Goal: Task Accomplishment & Management: Manage account settings

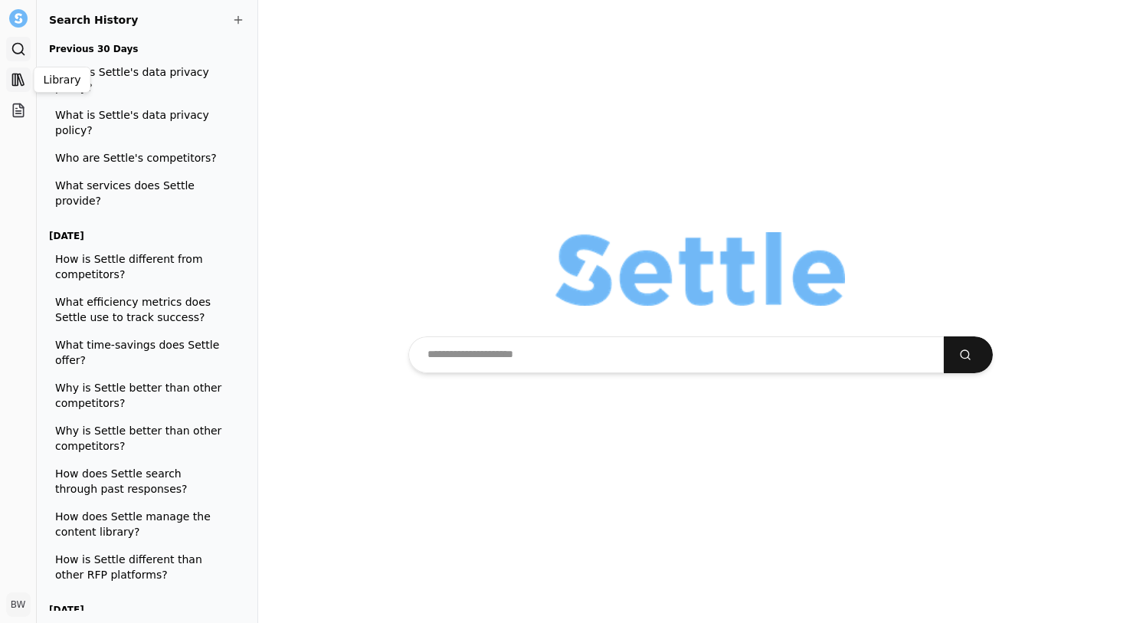
click at [21, 85] on icon at bounding box center [21, 79] width 6 height 11
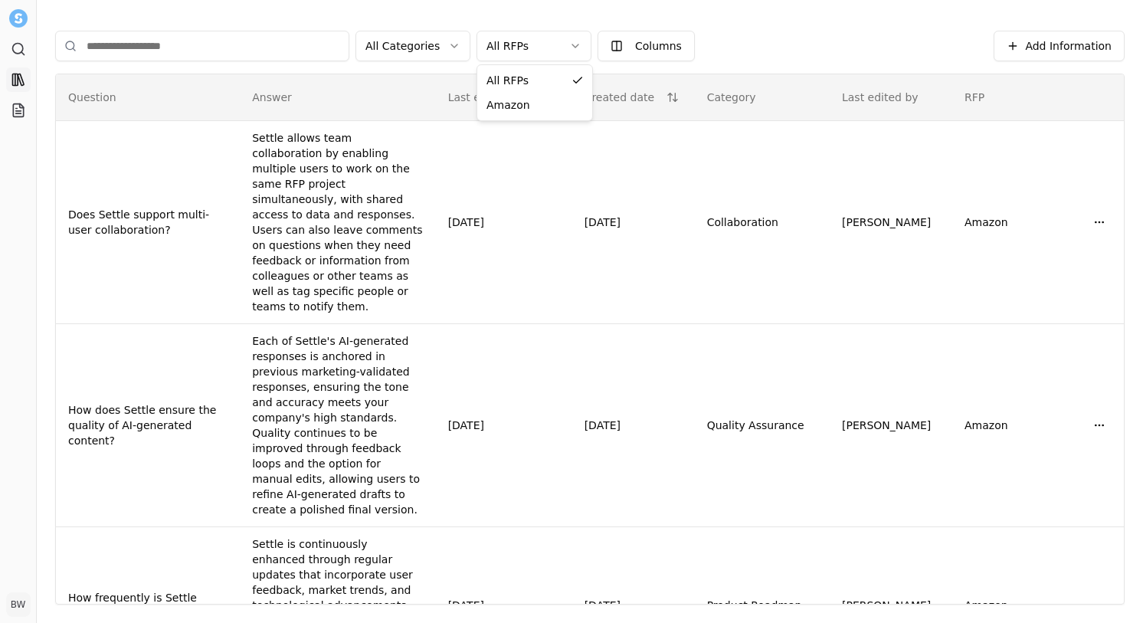
click at [531, 42] on html "Search Library Projects BW [PERSON_NAME] Toggle Sidebar Library Add Information…" at bounding box center [571, 311] width 1143 height 623
click at [522, 38] on html "Search Library Projects BW [PERSON_NAME] Toggle Sidebar Library Add Information…" at bounding box center [571, 311] width 1143 height 623
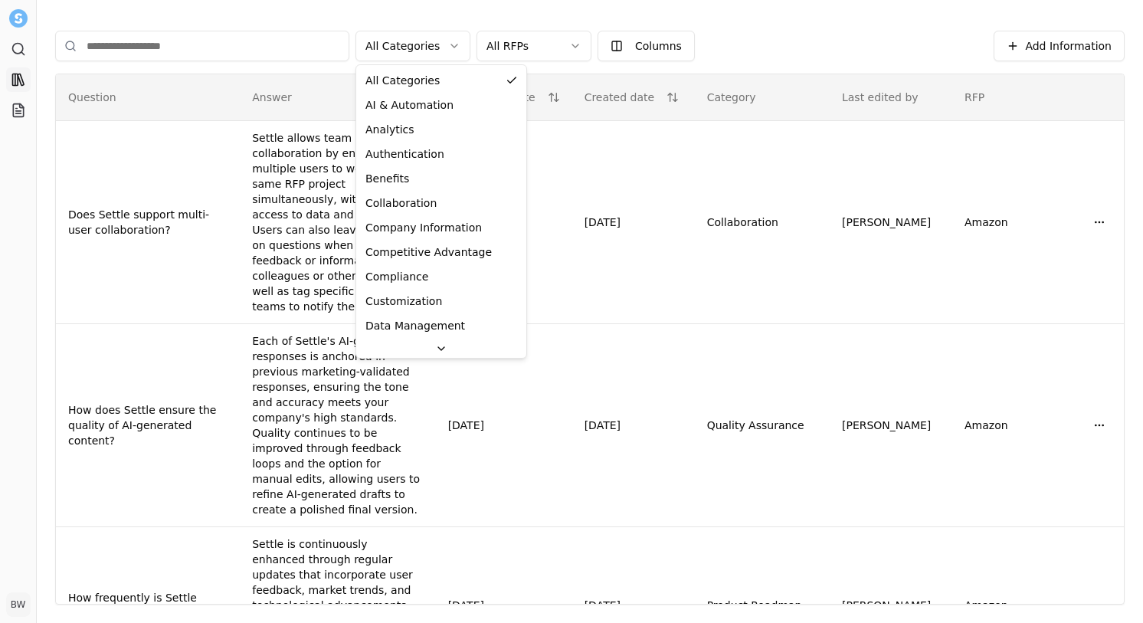
click at [406, 44] on html "Search Library Projects BW [PERSON_NAME] Toggle Sidebar Library Add Information…" at bounding box center [571, 311] width 1143 height 623
click at [444, 47] on html "Search Library Projects BW [PERSON_NAME] Toggle Sidebar Library Add Information…" at bounding box center [571, 311] width 1143 height 623
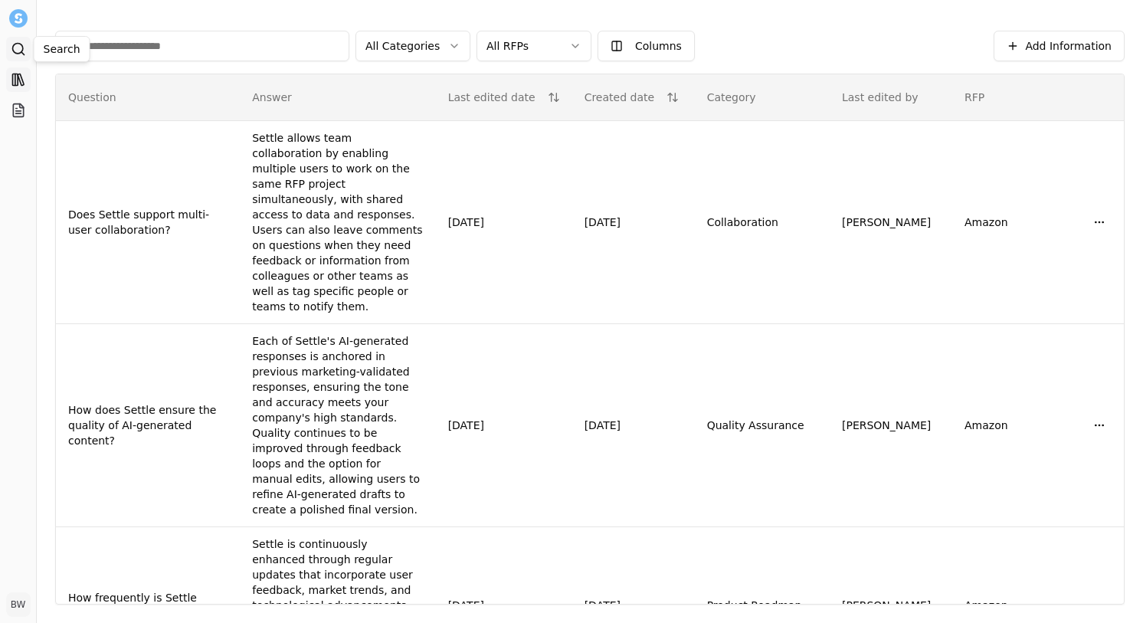
click at [20, 54] on icon at bounding box center [18, 48] width 15 height 15
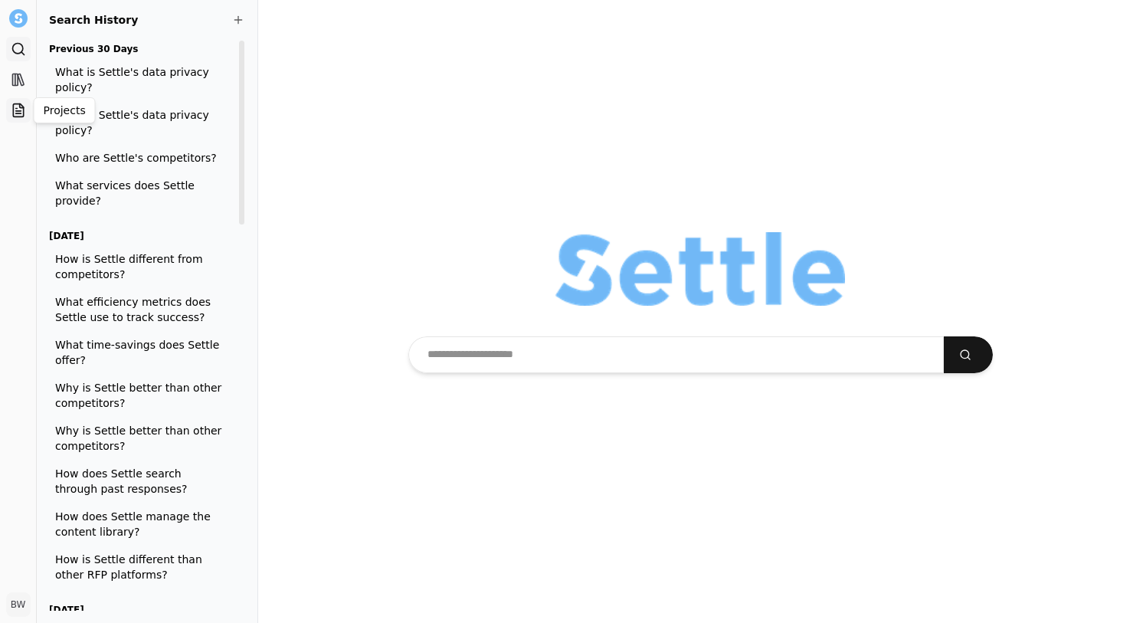
click at [21, 107] on icon at bounding box center [21, 106] width 4 height 4
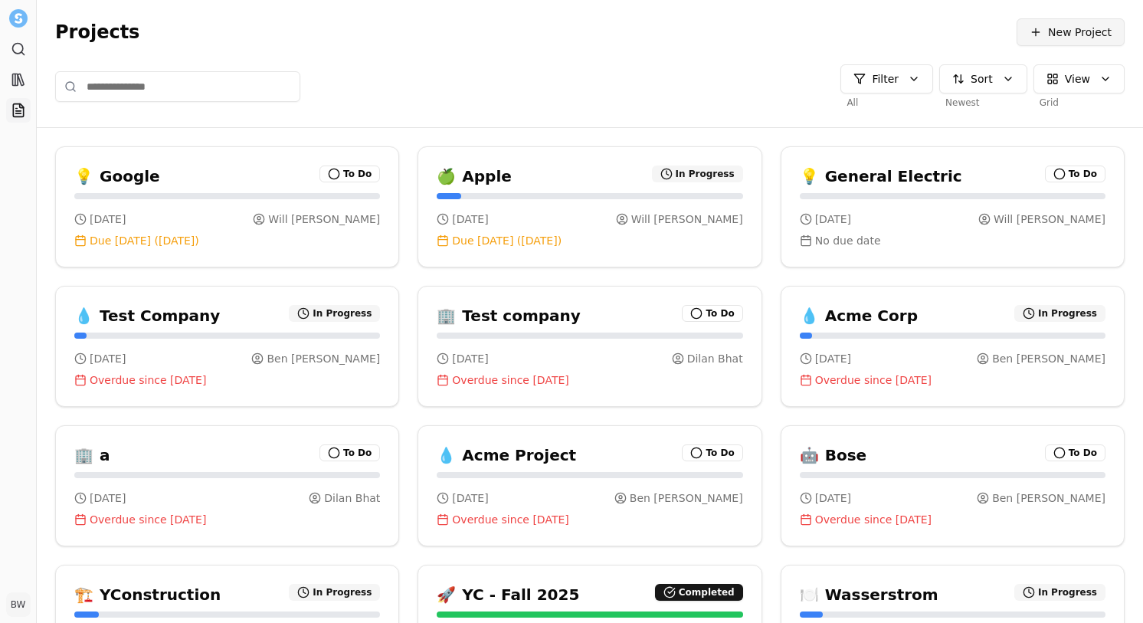
click at [1050, 30] on span "New Project" at bounding box center [1080, 32] width 64 height 15
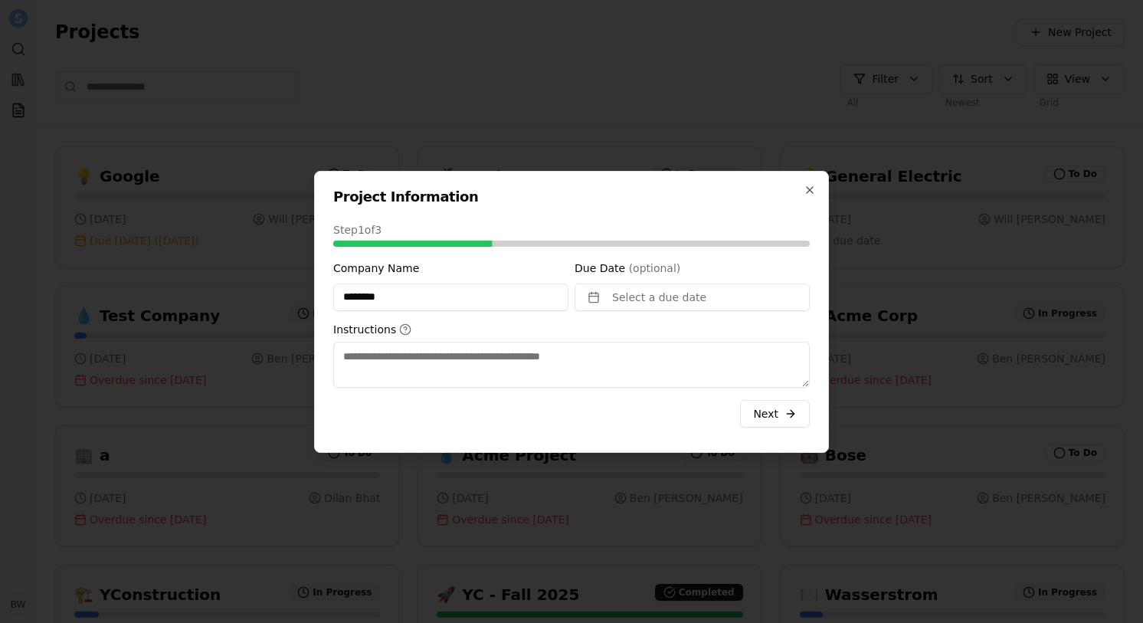
type input "**********"
click at [653, 295] on button "Select a due date" at bounding box center [691, 297] width 235 height 28
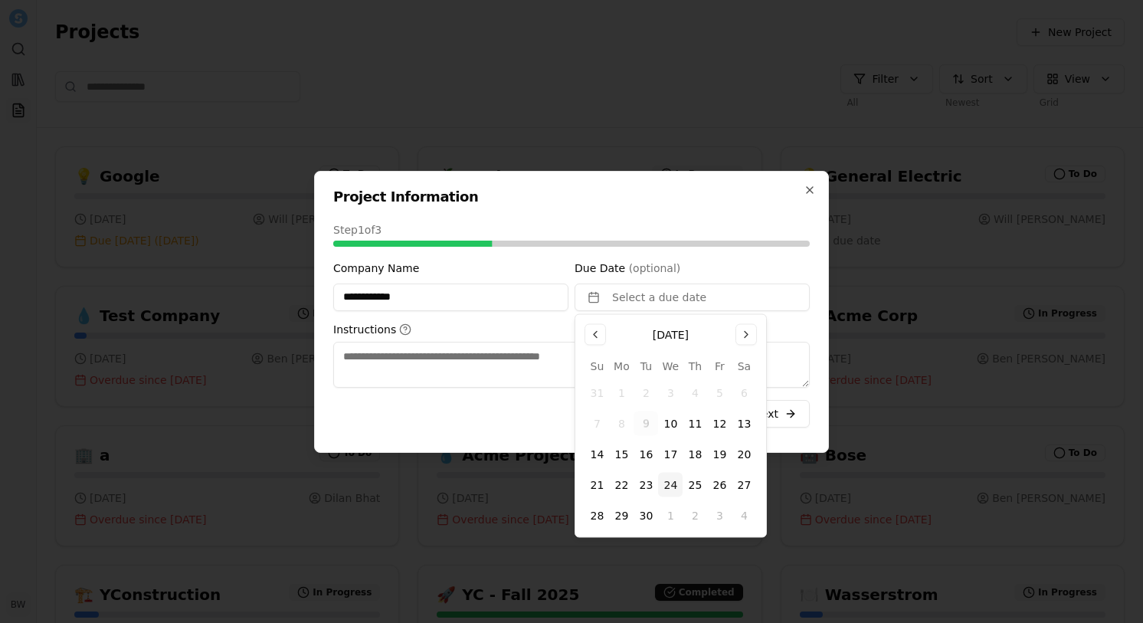
click at [670, 484] on button "24" at bounding box center [670, 484] width 25 height 25
click at [495, 358] on textarea "Instructions" at bounding box center [571, 365] width 476 height 46
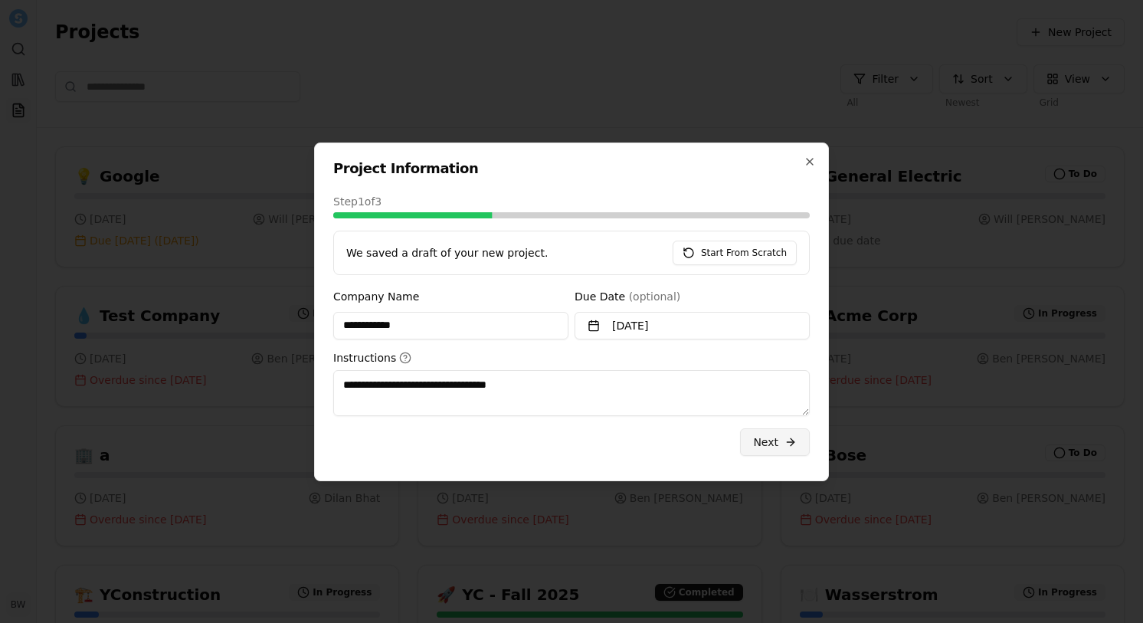
type textarea "**********"
click at [777, 439] on span "Next" at bounding box center [765, 441] width 25 height 15
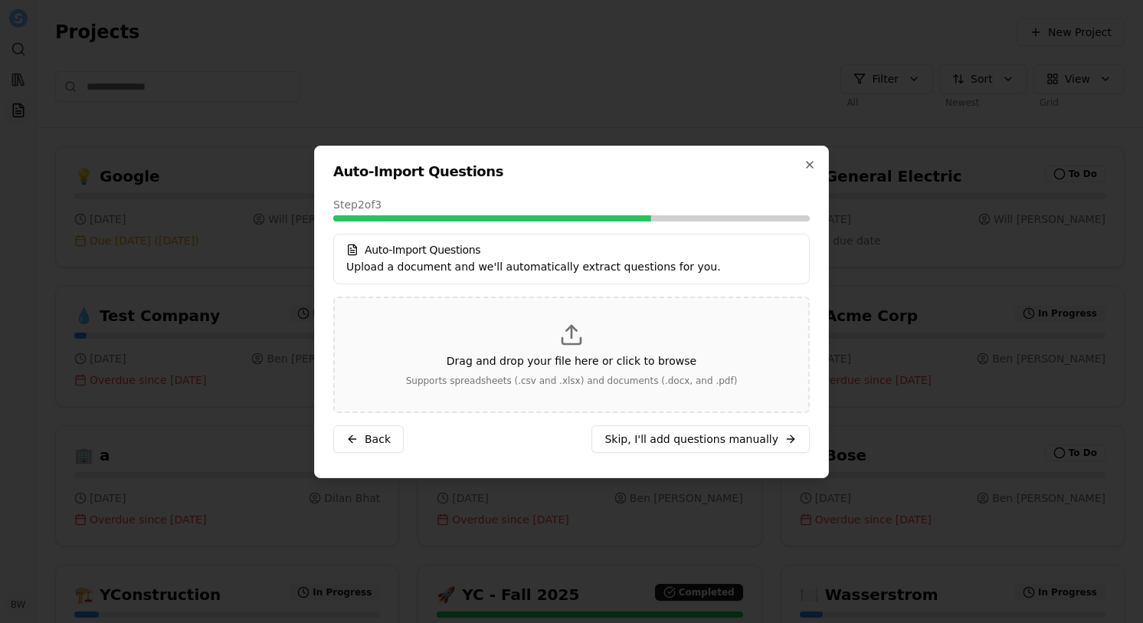
click at [546, 349] on div "Drag and drop your file here or click to browse Supports spreadsheets (.csv and…" at bounding box center [571, 354] width 424 height 64
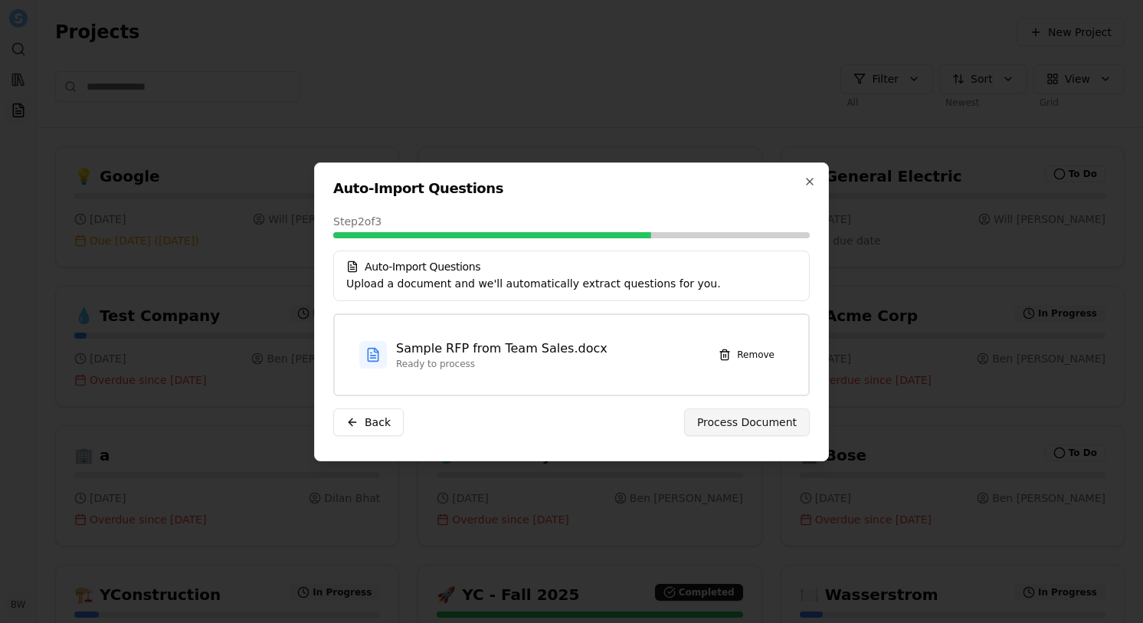
click at [724, 416] on span "Process Document" at bounding box center [747, 421] width 100 height 15
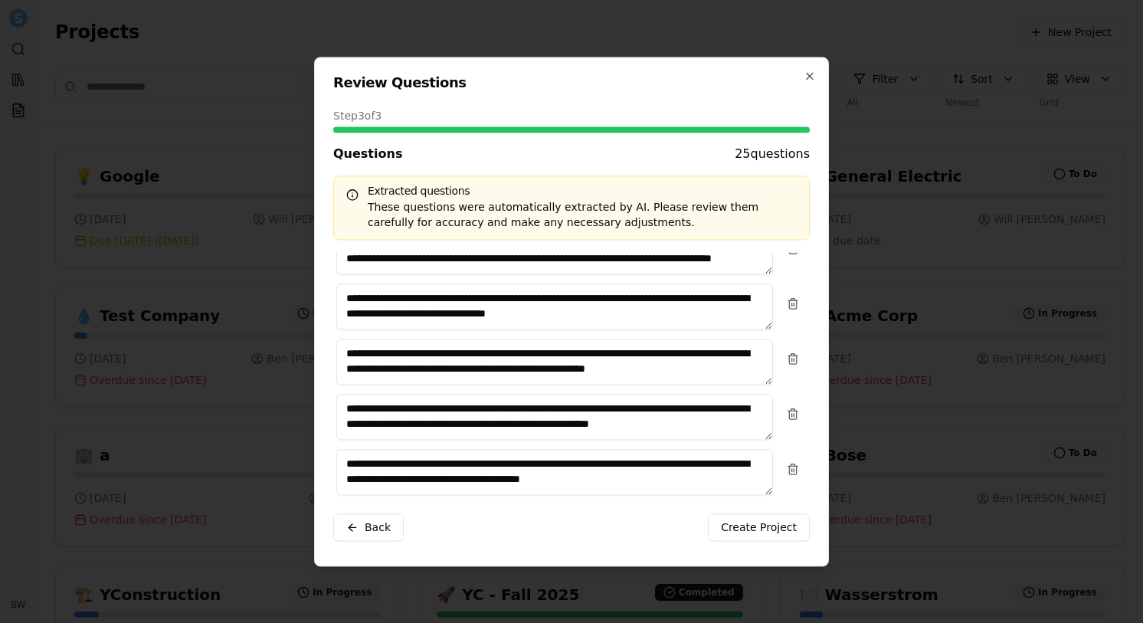
scroll to position [140, 0]
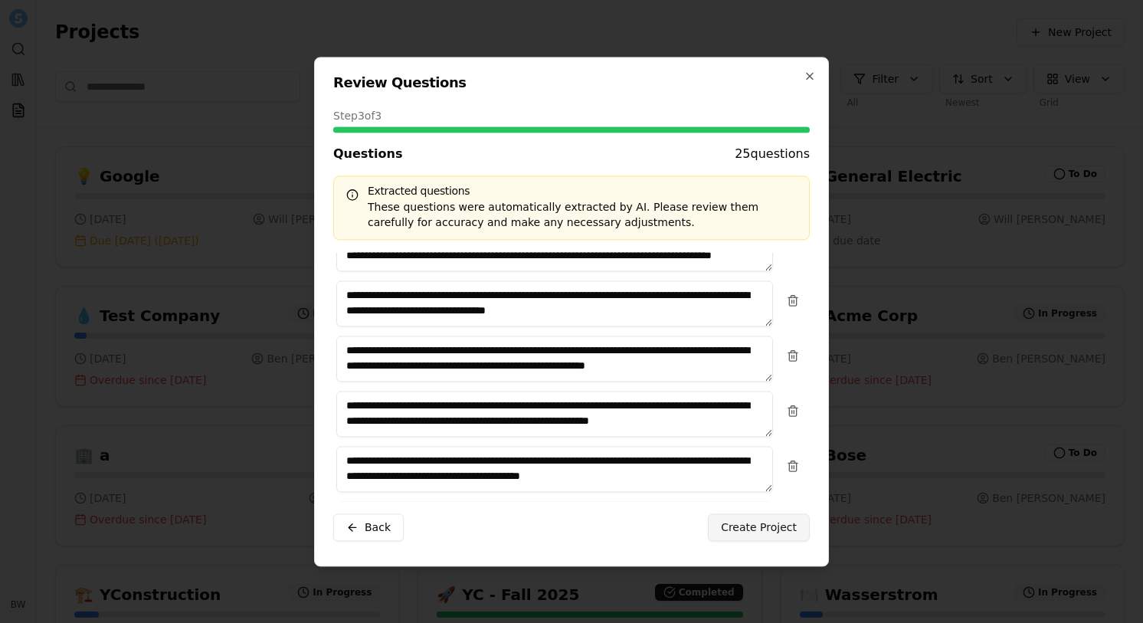
click at [756, 514] on button "Create Project" at bounding box center [759, 527] width 102 height 28
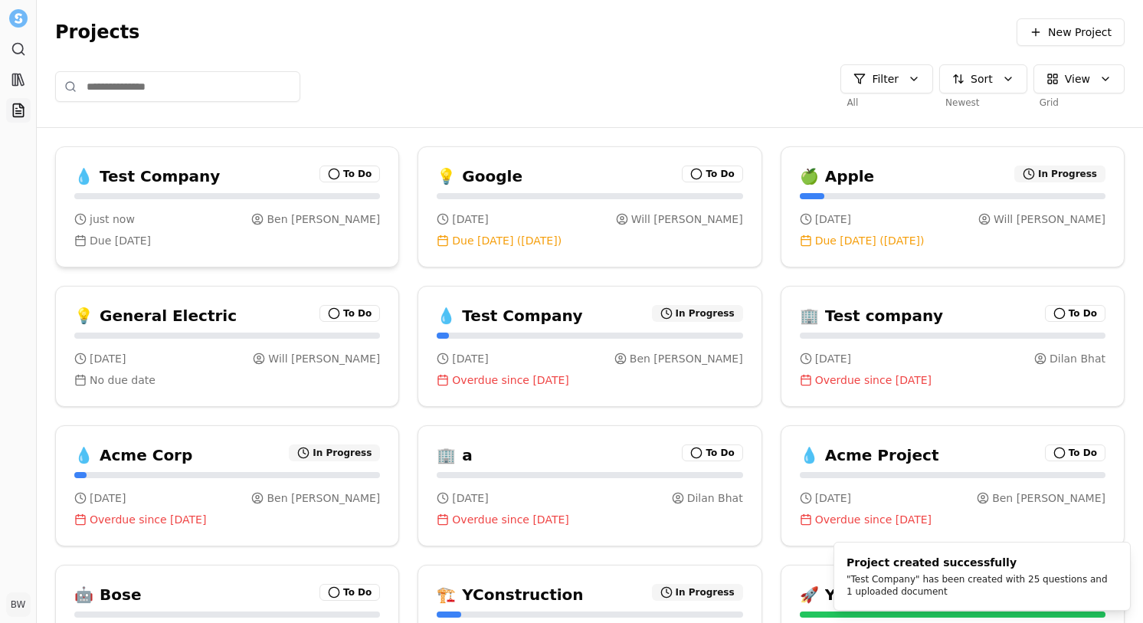
click at [157, 172] on h3 "Test Company" at bounding box center [160, 175] width 120 height 21
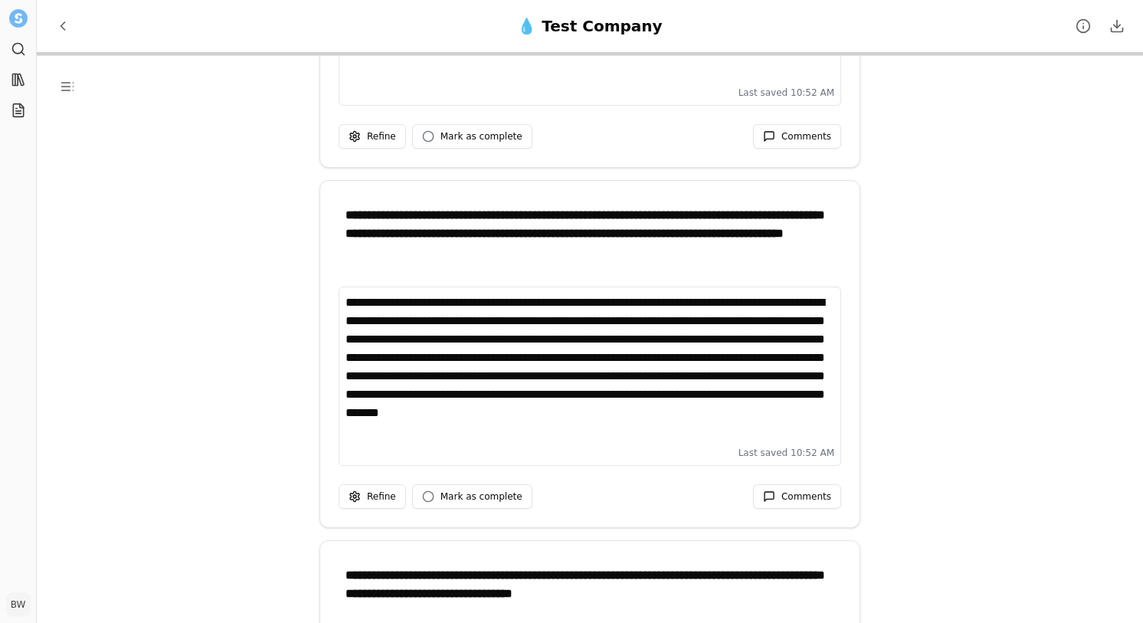
scroll to position [442, 0]
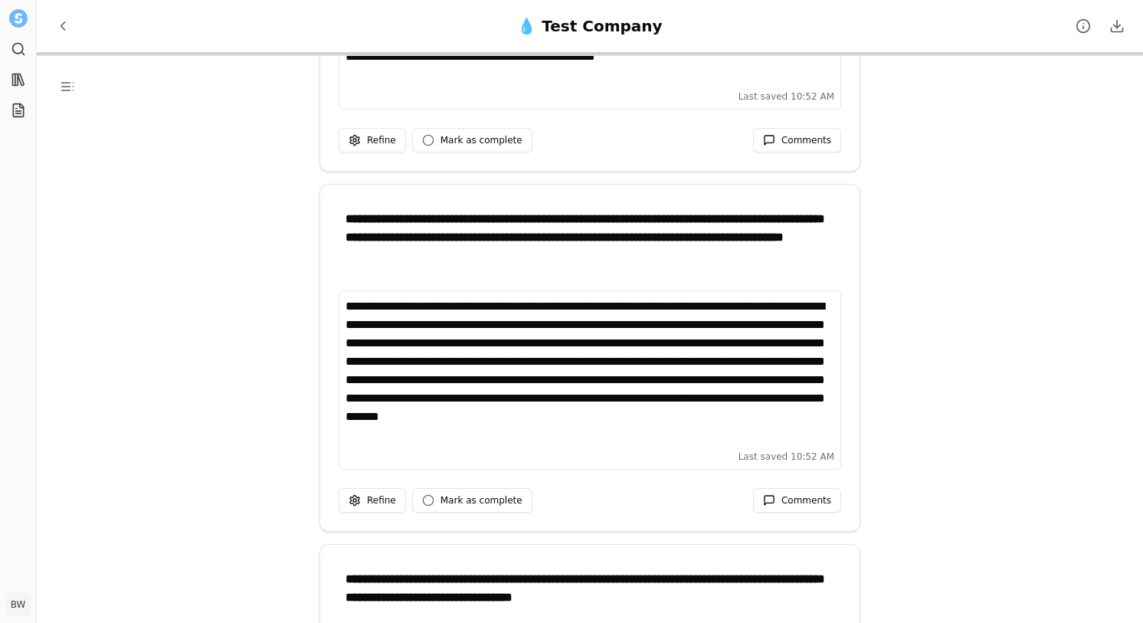
click at [650, 433] on div "**********" at bounding box center [589, 370] width 489 height 147
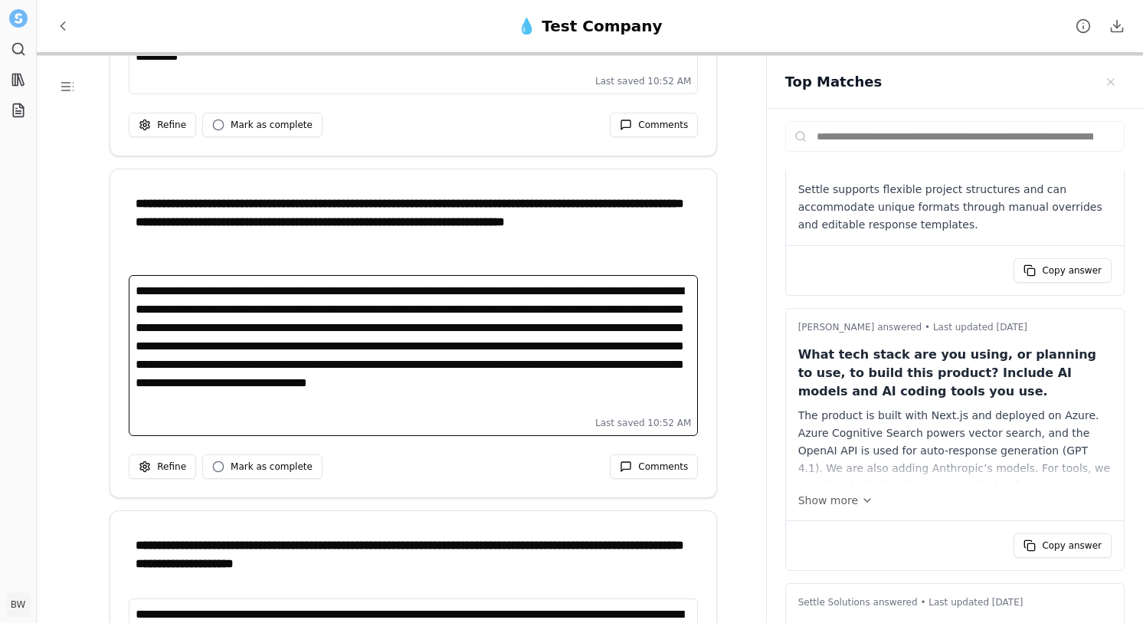
scroll to position [77, 0]
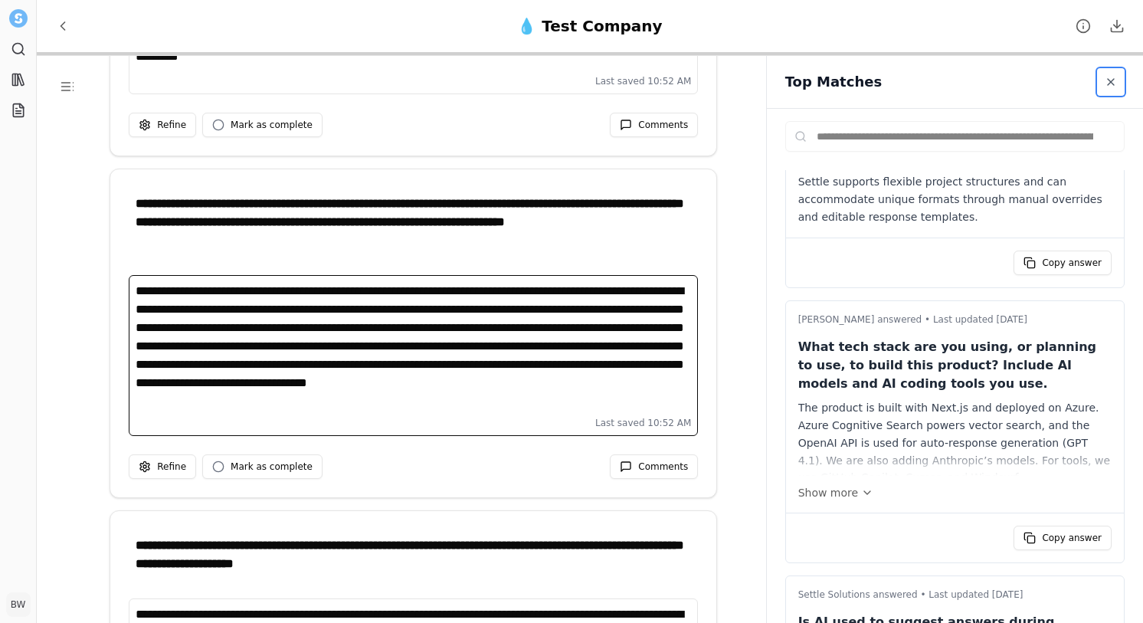
click at [1106, 82] on span "Close sidebar" at bounding box center [1110, 82] width 12 height 12
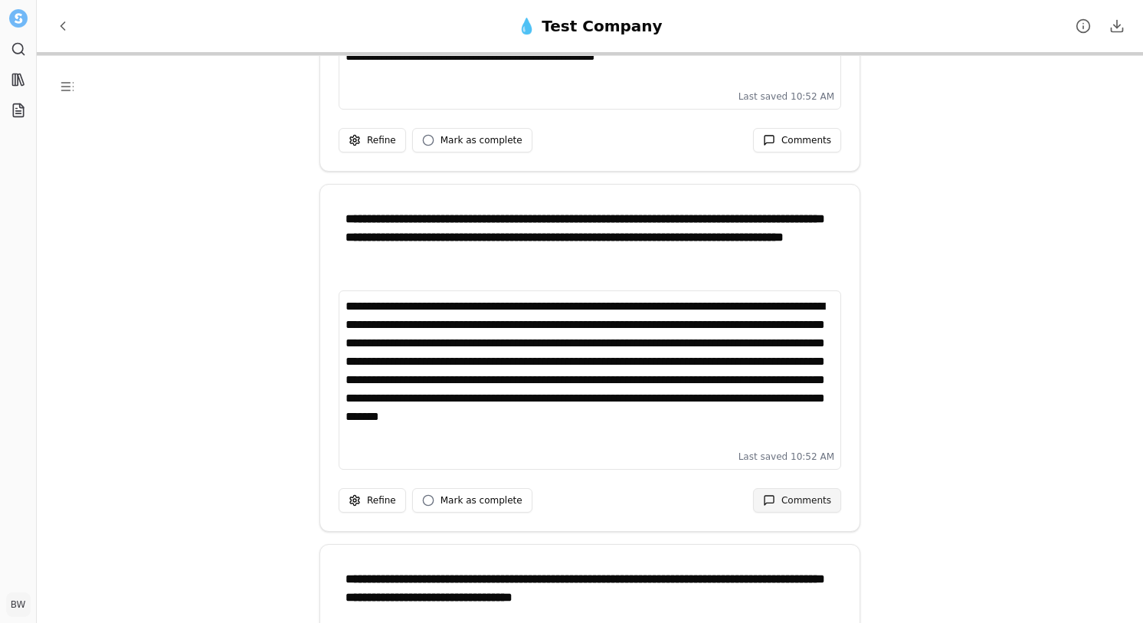
click at [766, 508] on button "Comments" at bounding box center [797, 500] width 88 height 25
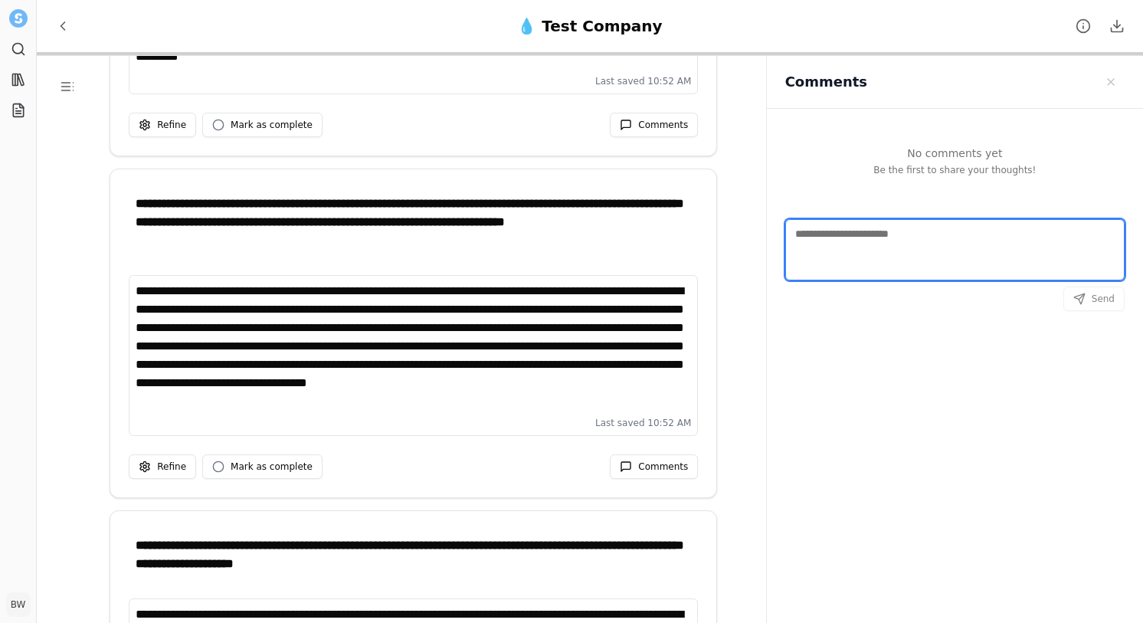
click at [929, 253] on textarea "Comments" at bounding box center [954, 249] width 339 height 61
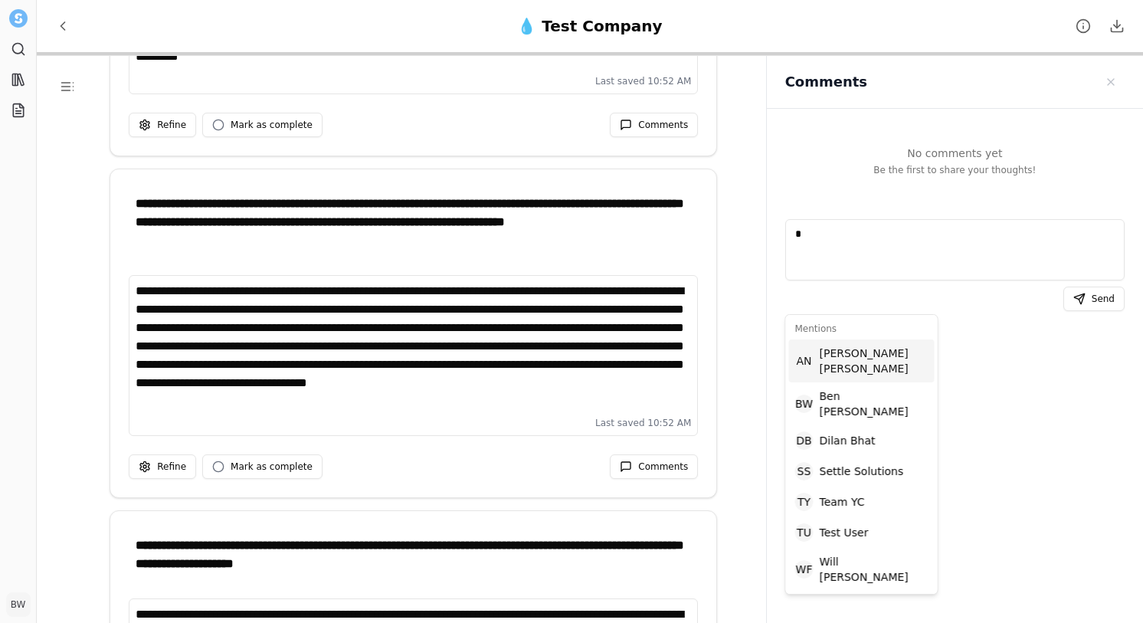
click at [839, 353] on span "[PERSON_NAME]" at bounding box center [873, 360] width 109 height 31
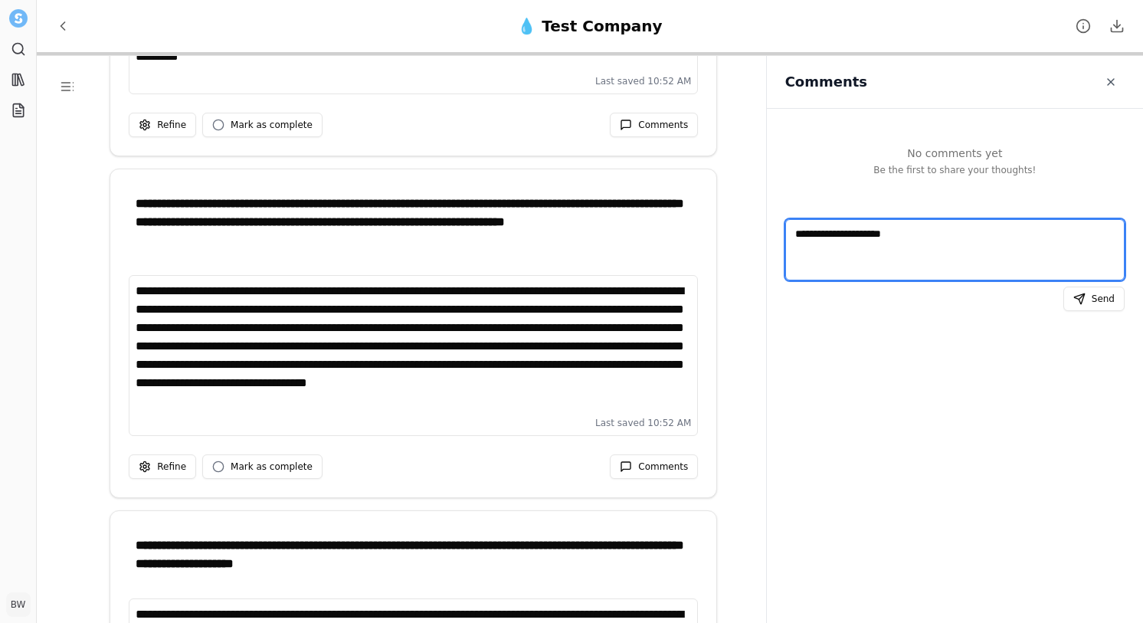
type textarea "**********"
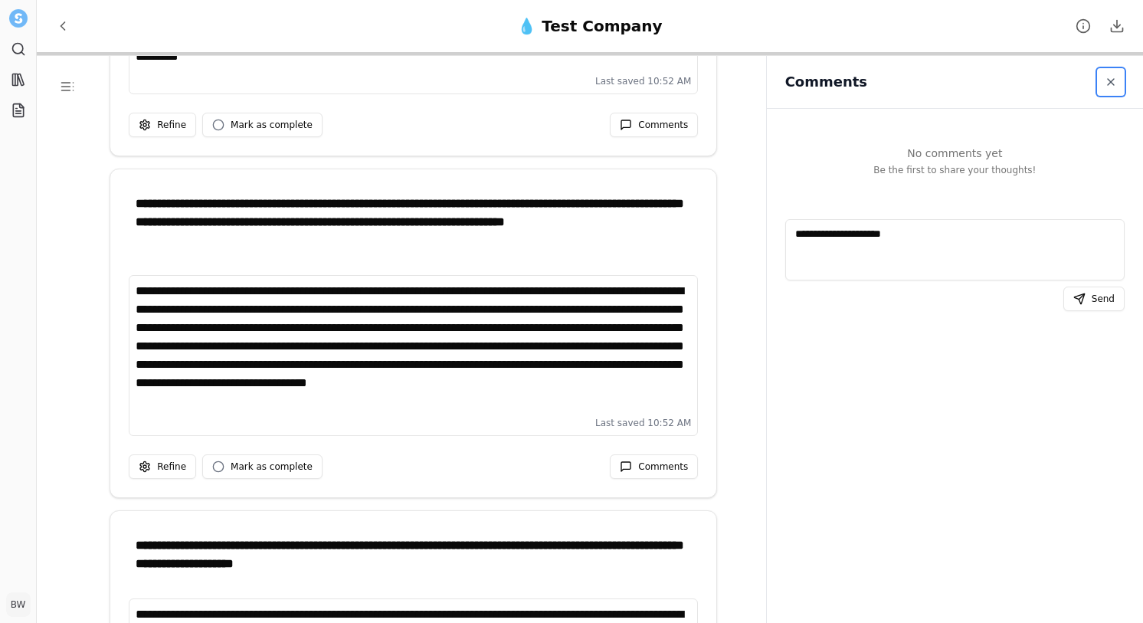
click at [1108, 81] on span "Close sidebar" at bounding box center [1110, 82] width 12 height 12
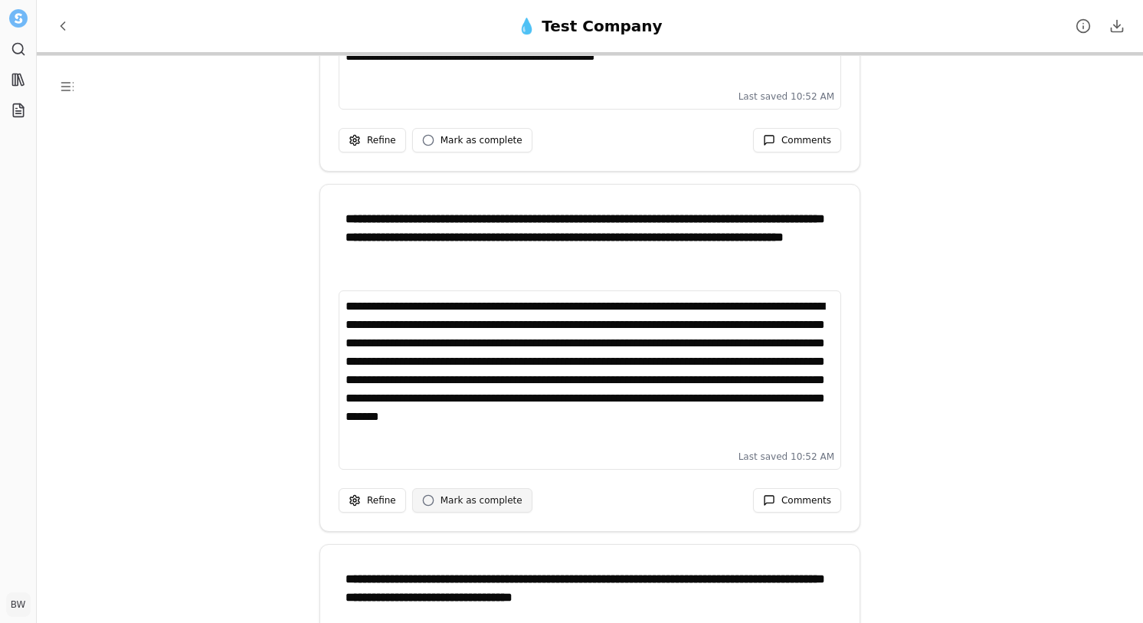
click at [450, 499] on span "Mark as complete" at bounding box center [481, 500] width 82 height 12
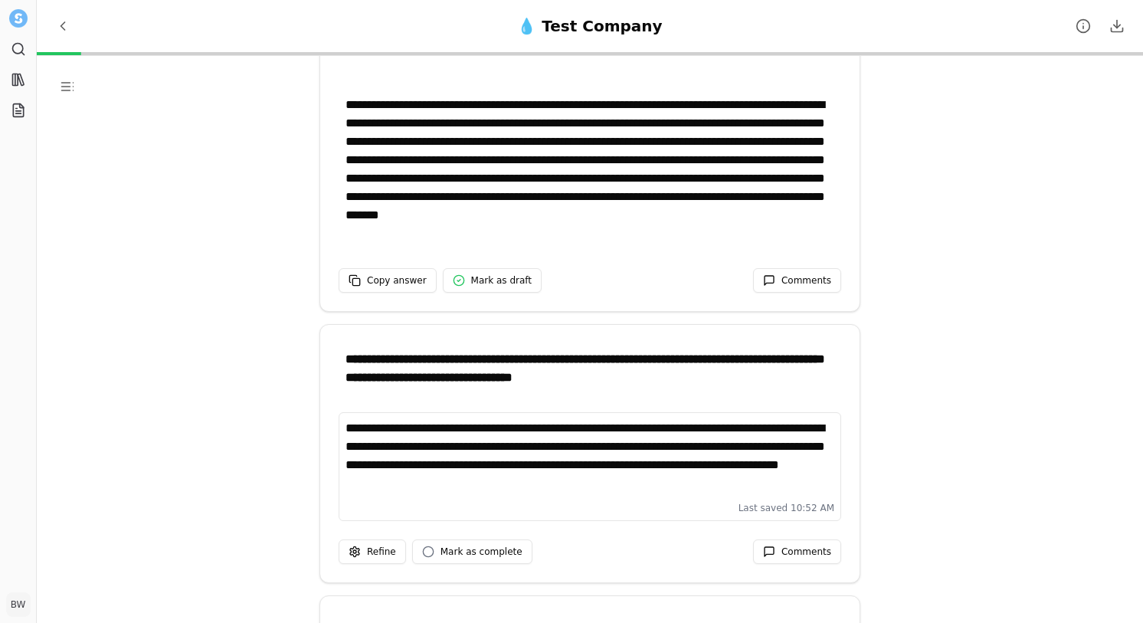
scroll to position [834, 0]
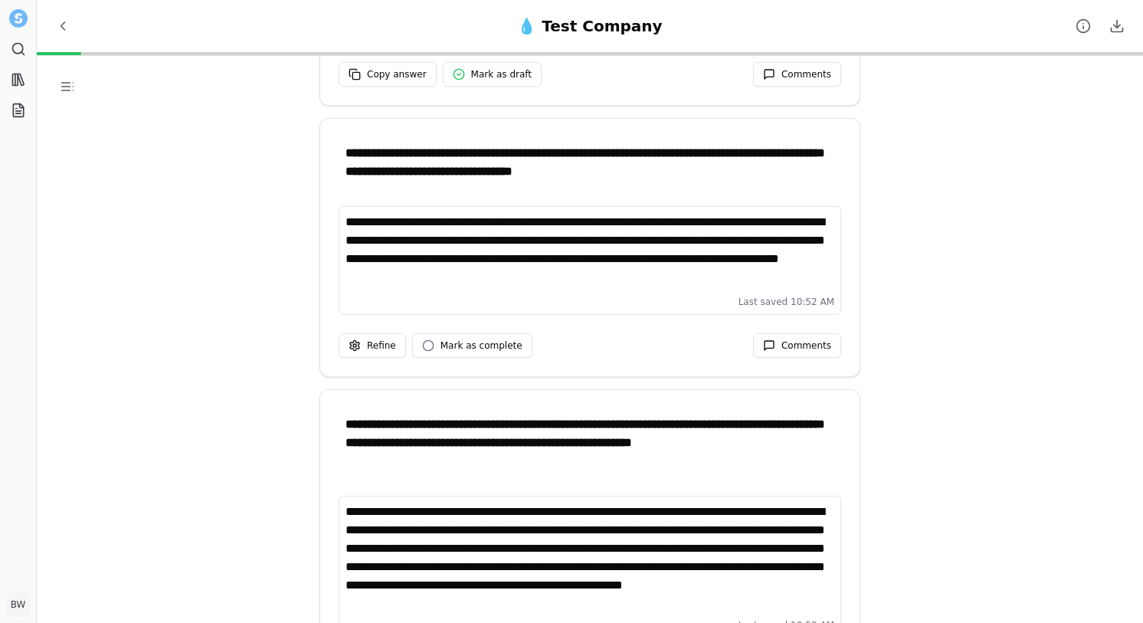
click at [662, 279] on div "**********" at bounding box center [589, 251] width 489 height 77
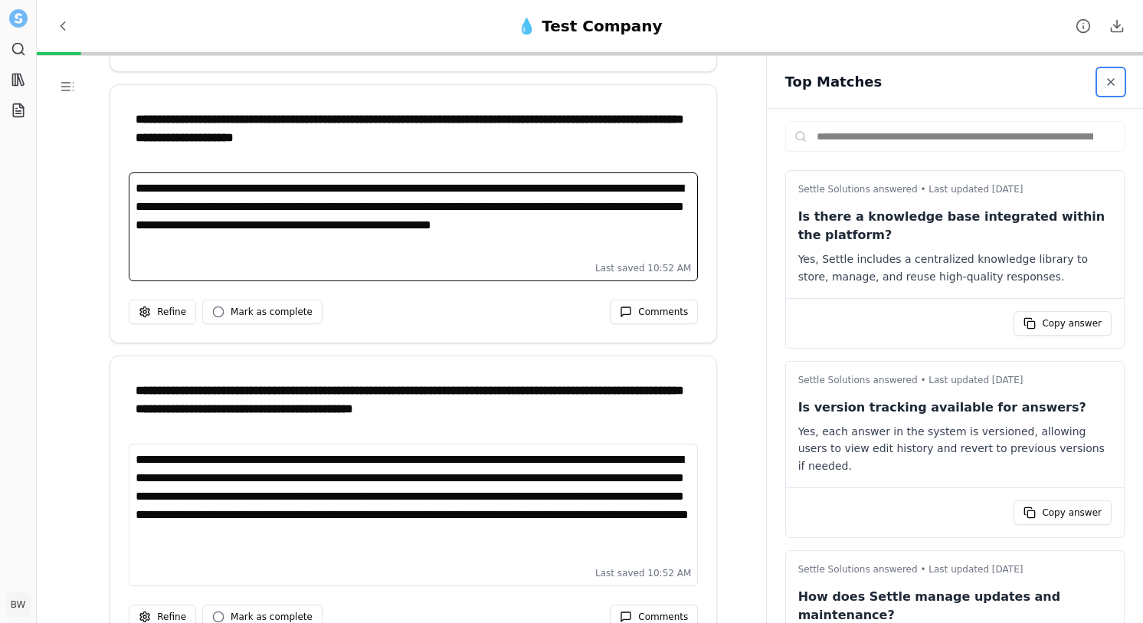
click at [1107, 84] on span "Close sidebar" at bounding box center [1110, 82] width 12 height 12
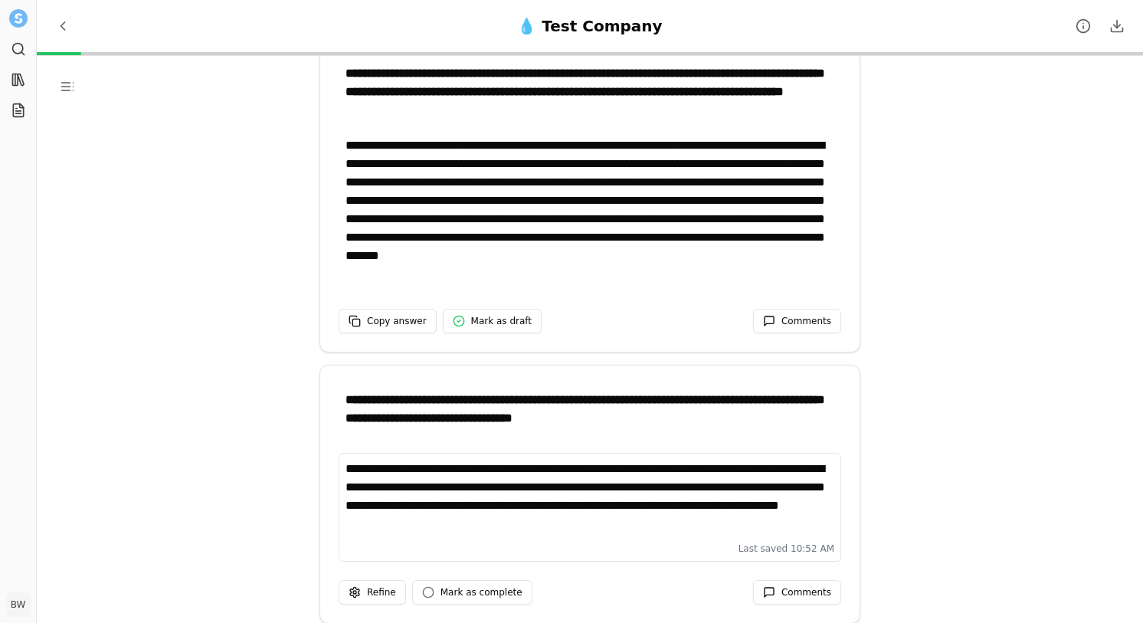
scroll to position [568, 0]
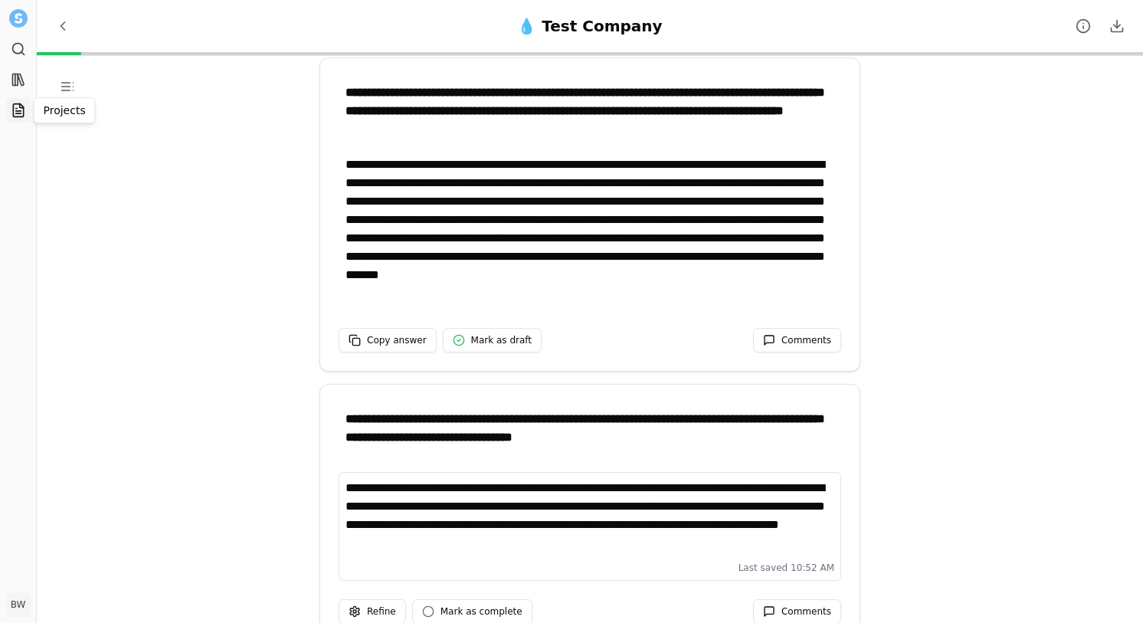
click at [13, 116] on icon at bounding box center [18, 110] width 10 height 13
